Goal: Find specific page/section: Find specific page/section

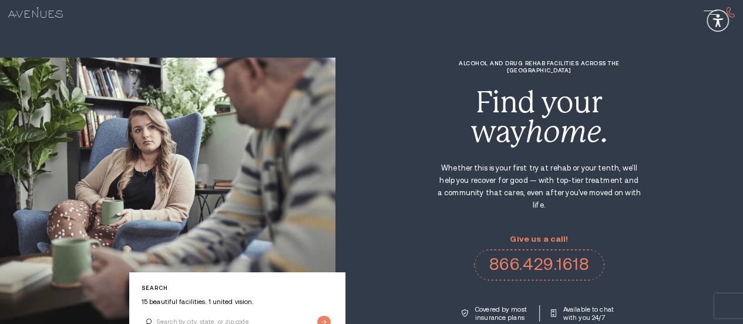
click at [52, 16] on link "For Alumni" at bounding box center [29, 19] width 43 height 10
click at [52, 15] on link "For Alumni" at bounding box center [29, 19] width 43 height 10
click at [52, 14] on link "For Alumni" at bounding box center [29, 19] width 43 height 10
